Goal: Transaction & Acquisition: Subscribe to service/newsletter

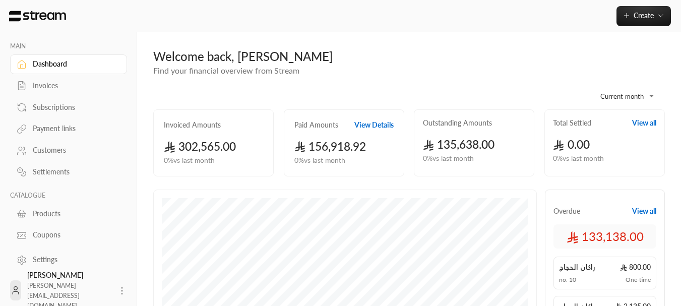
click at [39, 80] on link "Invoices" at bounding box center [68, 86] width 117 height 20
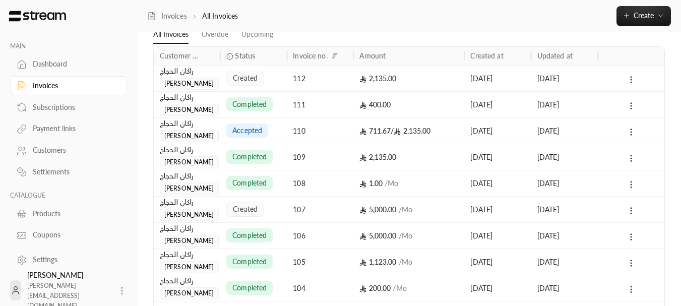
scroll to position [50, 0]
click at [640, 18] on span "Create" at bounding box center [644, 15] width 20 height 9
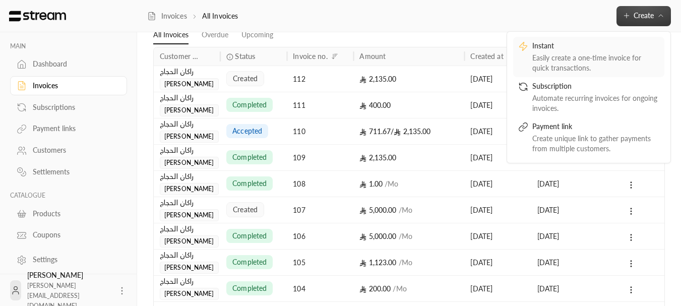
click at [594, 49] on div "Instant" at bounding box center [595, 47] width 127 height 12
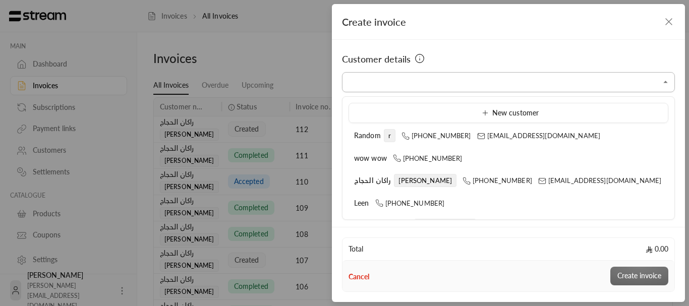
click at [429, 89] on input "Select customer" at bounding box center [508, 83] width 333 height 18
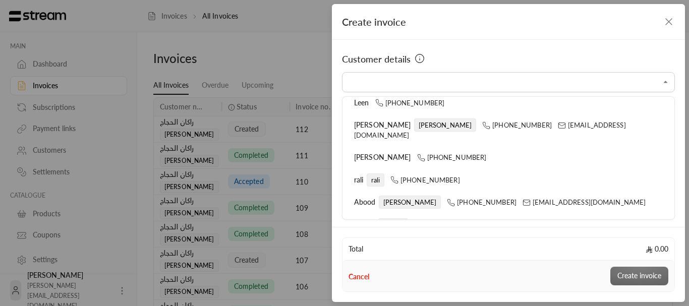
scroll to position [101, 0]
click at [386, 152] on div "[PERSON_NAME] [PHONE_NUMBER]" at bounding box center [508, 157] width 309 height 11
type input "**********"
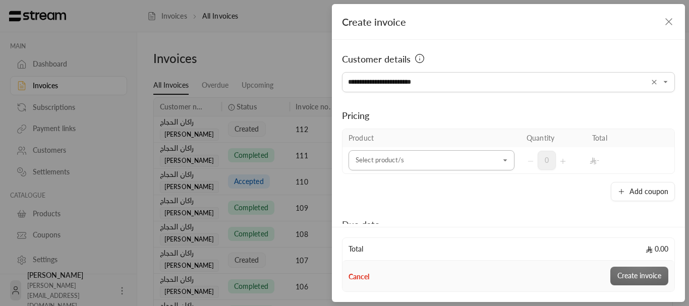
click at [444, 162] on input "Select customer" at bounding box center [431, 161] width 166 height 18
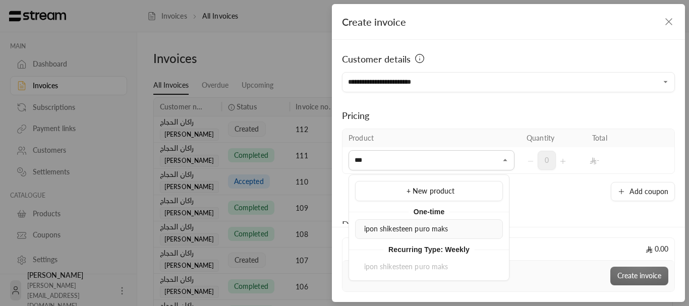
click at [394, 225] on span "ipon shikesteen puro maks" at bounding box center [406, 228] width 84 height 9
type input "***"
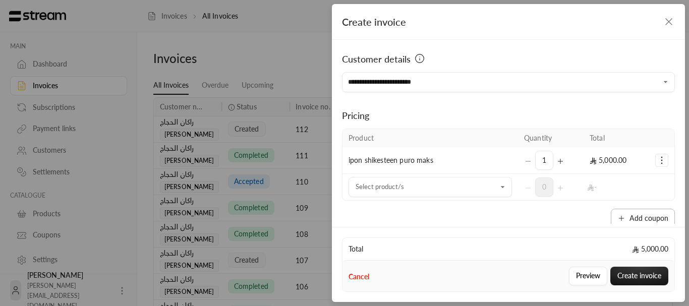
click at [639, 217] on button "Add coupon" at bounding box center [643, 218] width 64 height 19
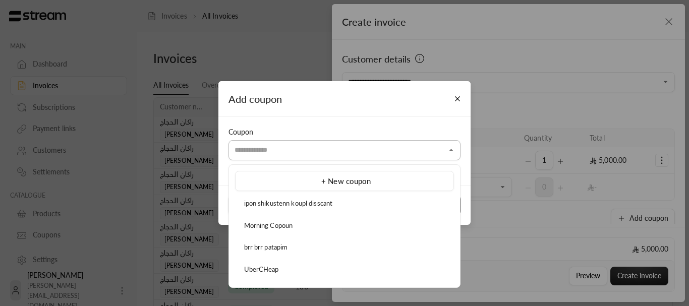
click at [327, 155] on input "Select customer" at bounding box center [344, 150] width 232 height 18
click at [292, 208] on div "ipon shikustenn koupl disscant" at bounding box center [344, 204] width 208 height 10
type input "**********"
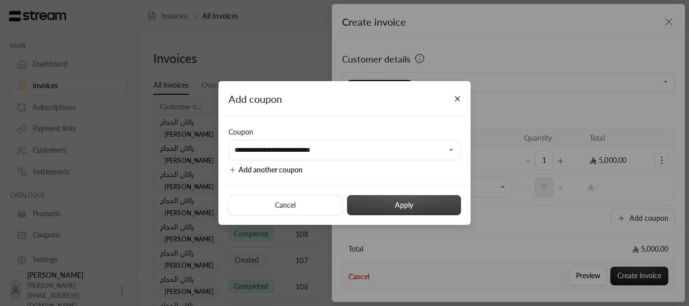
click at [408, 206] on button "Apply" at bounding box center [404, 205] width 114 height 20
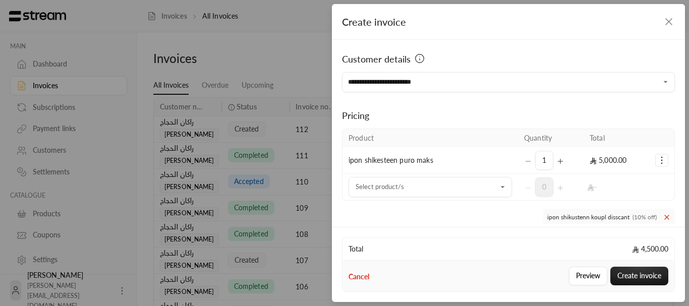
scroll to position [111, 0]
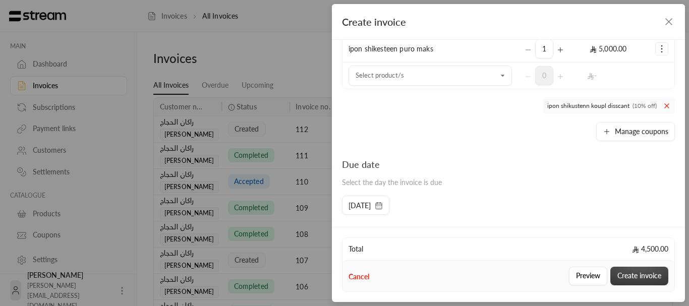
click at [638, 273] on button "Create invoice" at bounding box center [639, 276] width 58 height 19
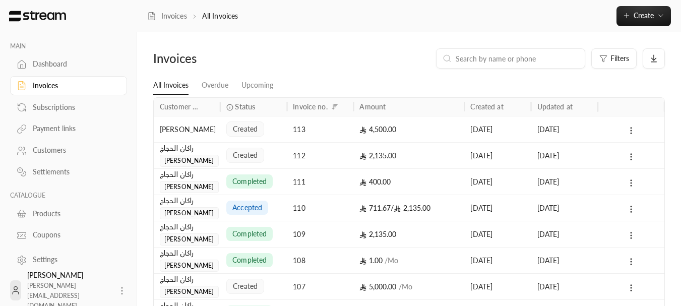
click at [51, 108] on div "Subscriptions" at bounding box center [74, 107] width 82 height 10
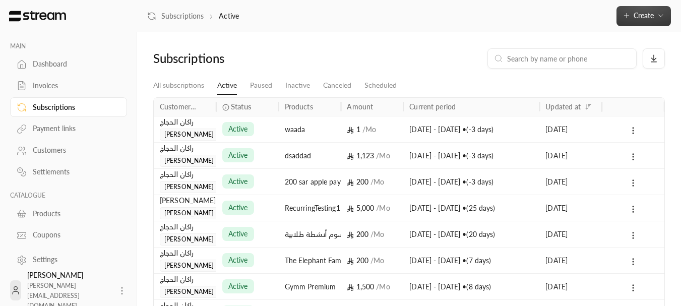
click at [646, 11] on button "Create" at bounding box center [644, 16] width 54 height 20
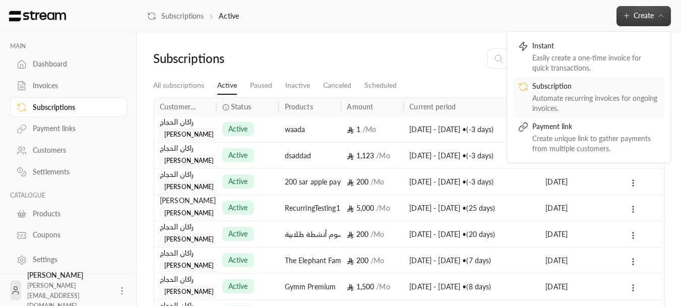
click at [566, 83] on div "Subscription" at bounding box center [595, 87] width 127 height 12
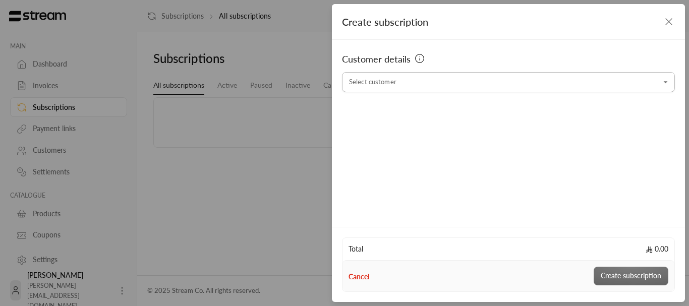
click at [442, 86] on input "Select customer" at bounding box center [508, 83] width 333 height 18
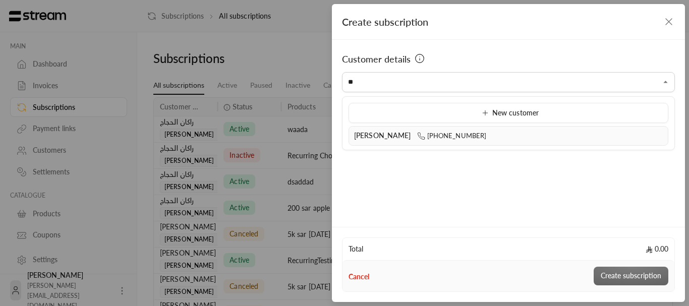
click at [393, 131] on div "[PERSON_NAME] [PHONE_NUMBER]" at bounding box center [508, 136] width 309 height 11
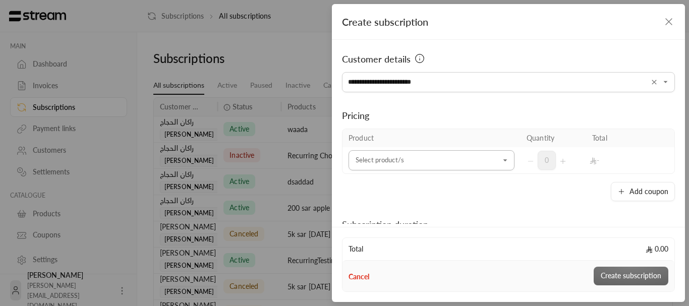
type input "**********"
click at [417, 157] on input "Select customer" at bounding box center [431, 161] width 166 height 18
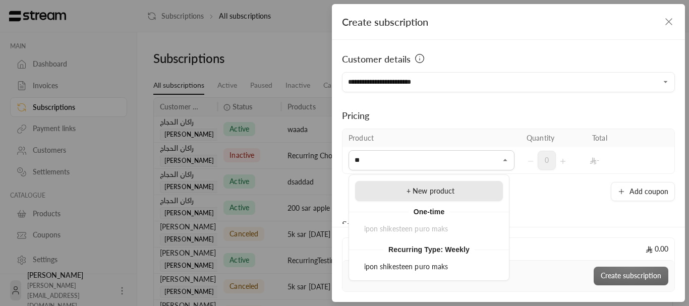
type input "*"
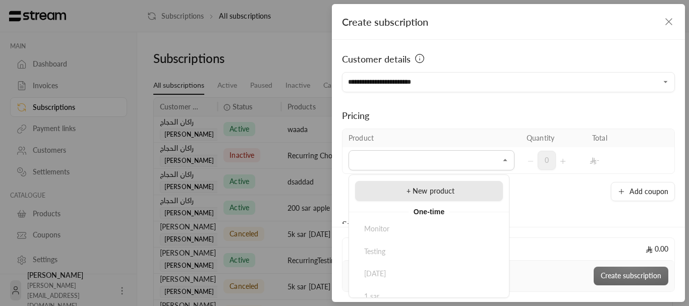
click at [406, 190] on span "+ New product" at bounding box center [430, 191] width 48 height 9
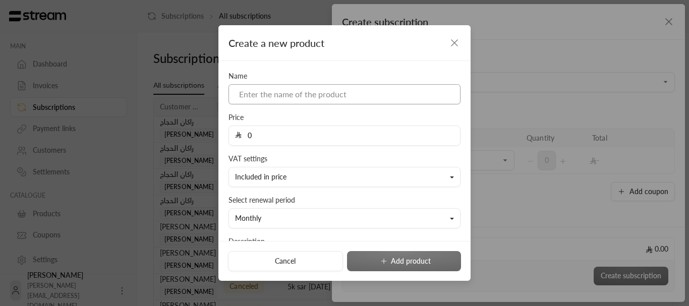
click at [306, 93] on input at bounding box center [344, 94] width 232 height 20
type input "im sleepy"
click at [295, 131] on input "0" at bounding box center [347, 135] width 212 height 19
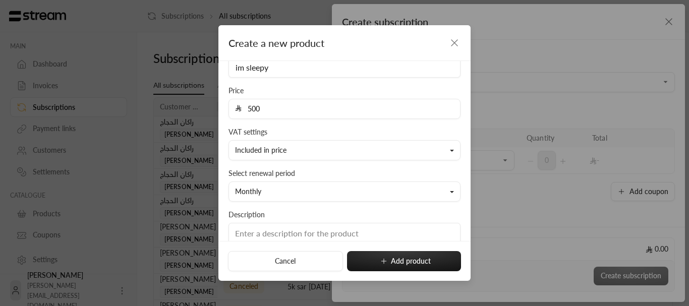
scroll to position [85, 0]
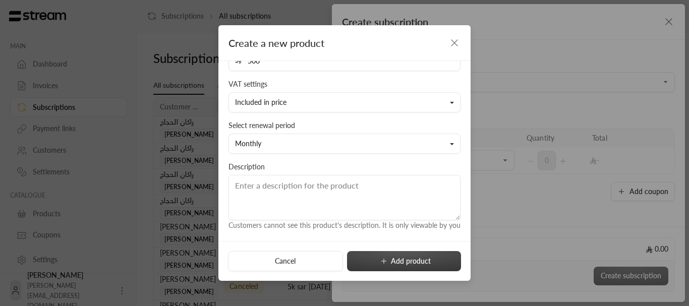
type input "500"
click at [370, 254] on button "Add product" at bounding box center [404, 261] width 114 height 20
type input "0"
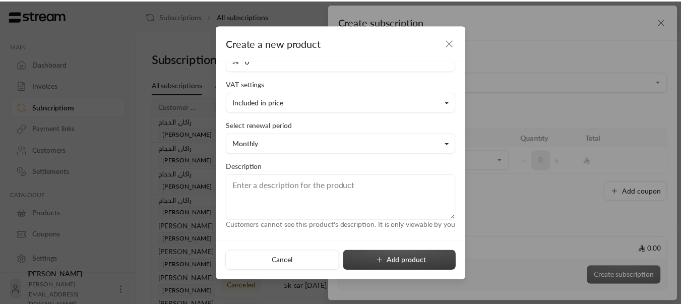
scroll to position [43, 0]
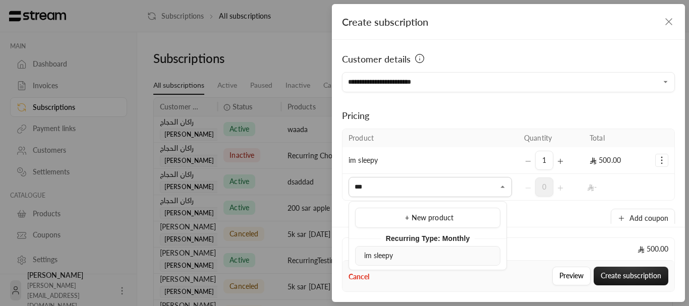
click at [380, 257] on span "im sleepy" at bounding box center [378, 255] width 29 height 9
type input "**"
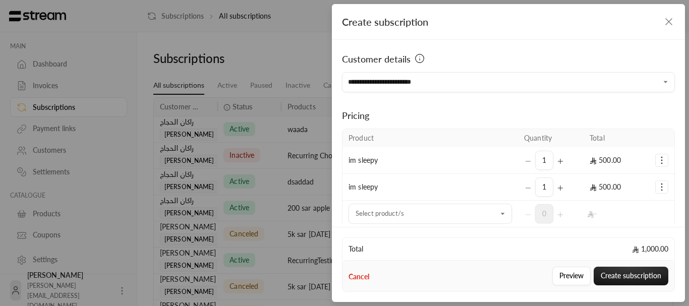
click at [524, 187] on div "1" at bounding box center [550, 186] width 53 height 19
click at [661, 191] on button "Selected Products" at bounding box center [661, 187] width 12 height 12
click at [618, 167] on span "Remove product" at bounding box center [627, 165] width 48 height 8
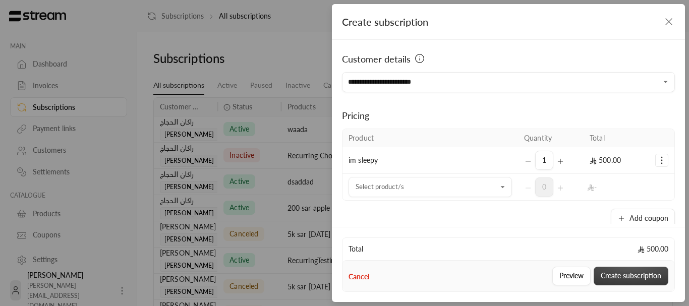
click at [616, 276] on button "Create subscription" at bounding box center [630, 276] width 75 height 19
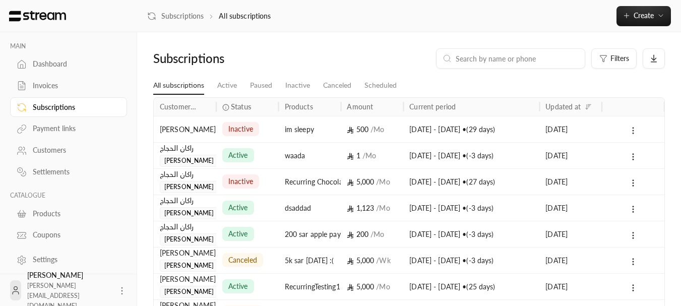
click at [631, 132] on icon at bounding box center [633, 130] width 9 height 9
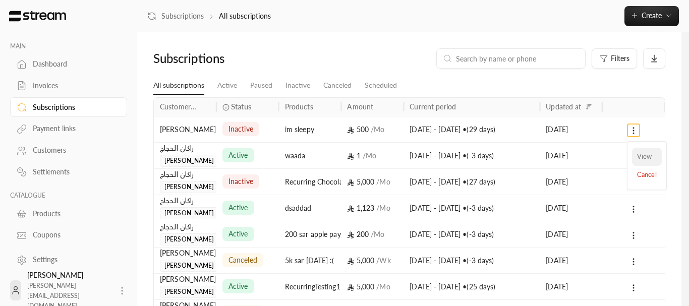
click at [635, 155] on link "View" at bounding box center [647, 157] width 30 height 18
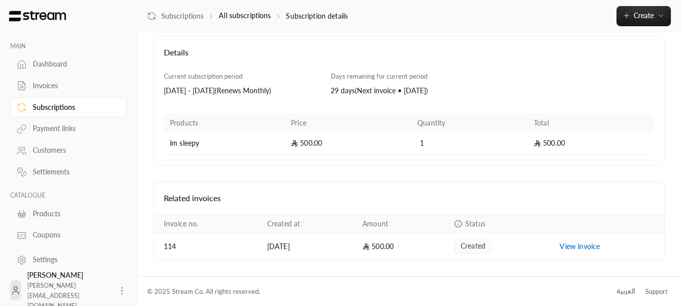
scroll to position [54, 0]
